Goal: Task Accomplishment & Management: Manage account settings

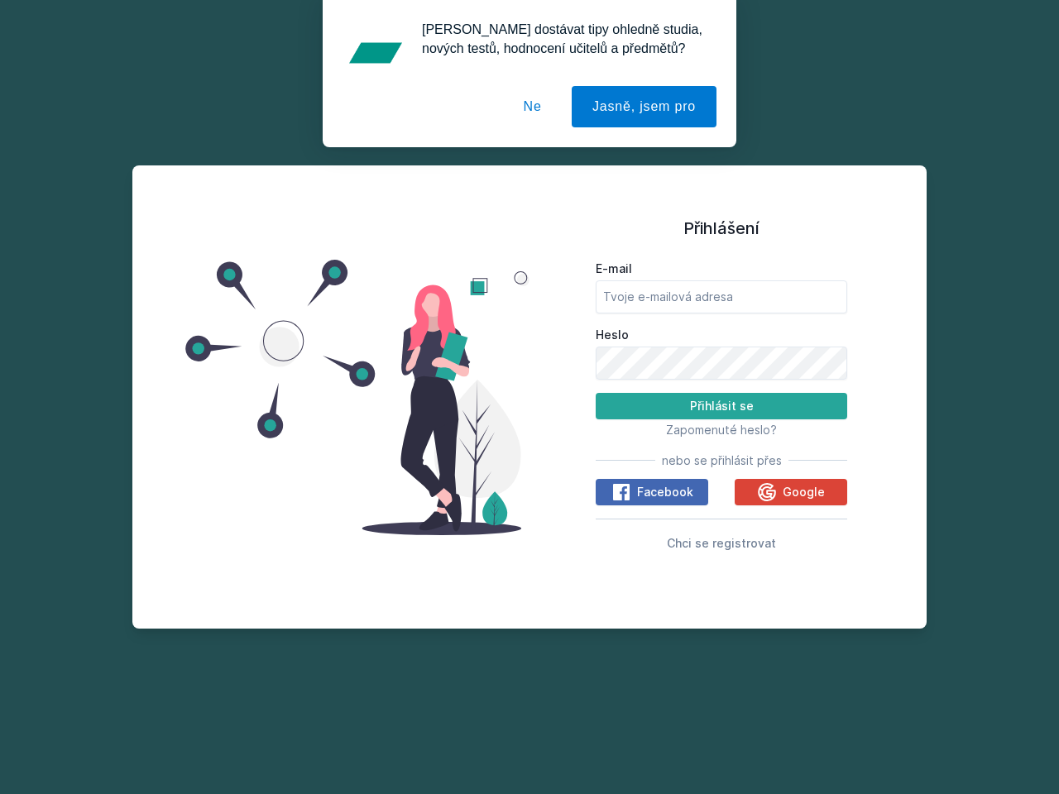
click at [721, 429] on span "Zapomenuté heslo?" at bounding box center [721, 430] width 111 height 14
click at [652, 492] on span "Facebook" at bounding box center [665, 492] width 56 height 17
click at [622, 492] on icon at bounding box center [621, 492] width 20 height 20
click at [791, 492] on span "Google" at bounding box center [804, 492] width 42 height 17
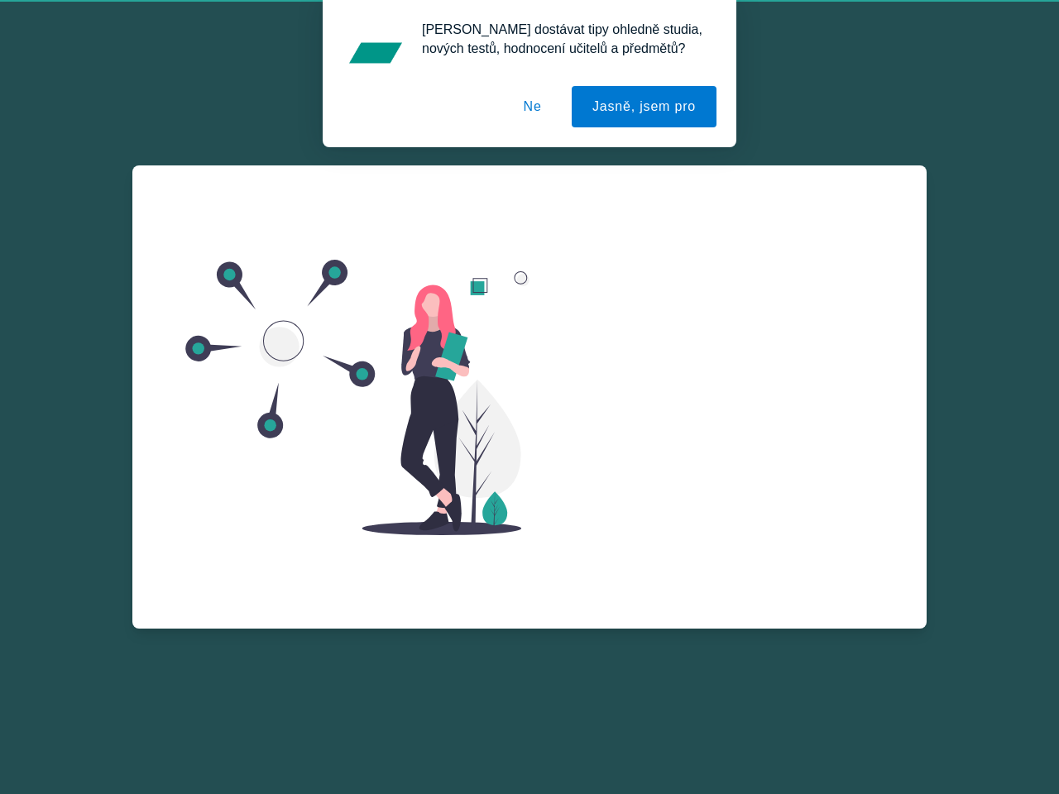
click at [768, 492] on div "E-mail Heslo Přihlásit se Zapomenuté heslo? nebo se přihlásit přes Facebook Goo…" at bounding box center [721, 423] width 251 height 299
click at [721, 543] on div "Zapomenuté heslo E-mail Zažádat o obnovu hesla Vzpomněl jsem si na heslo" at bounding box center [721, 363] width 251 height 397
click at [646, 107] on button "Jasně, jsem pro" at bounding box center [644, 106] width 145 height 41
